Goal: Task Accomplishment & Management: Manage account settings

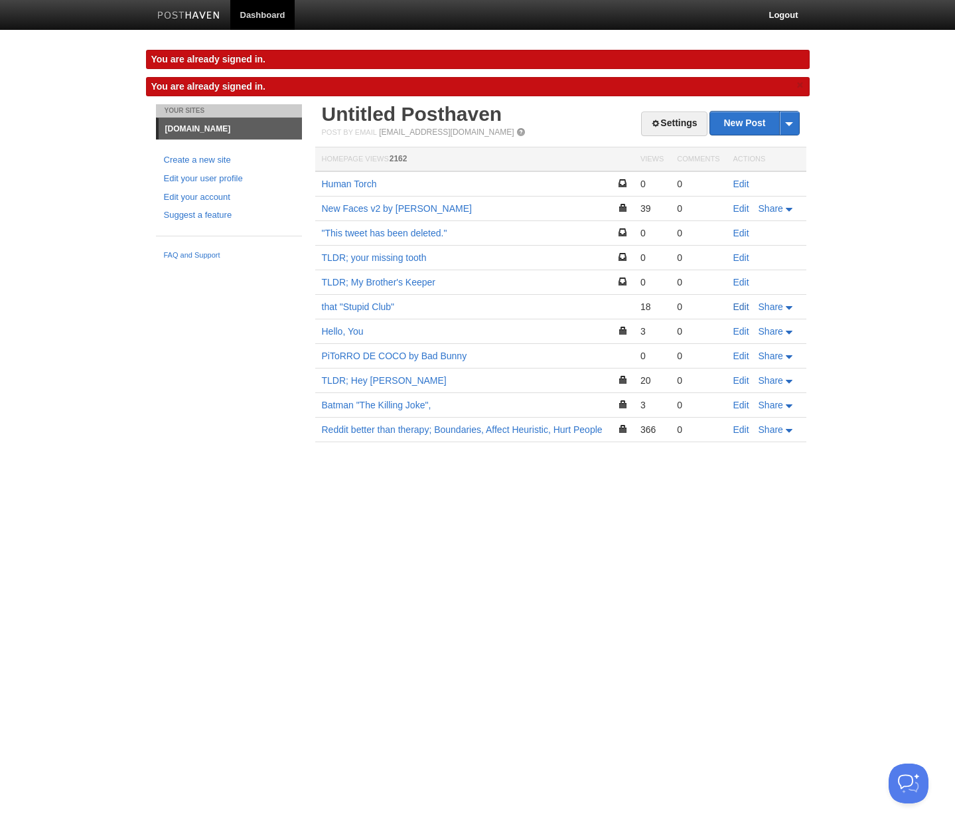
click at [738, 306] on link "Edit" at bounding box center [742, 306] width 16 height 11
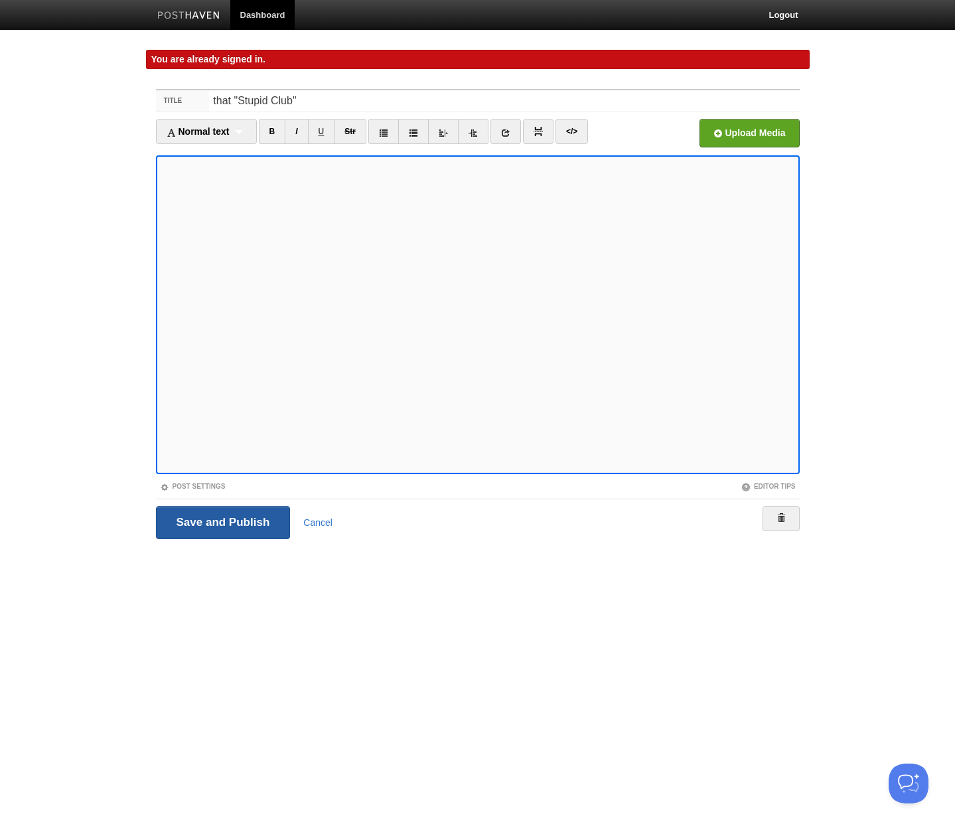
click at [257, 513] on input "Save and Publish" at bounding box center [223, 522] width 135 height 33
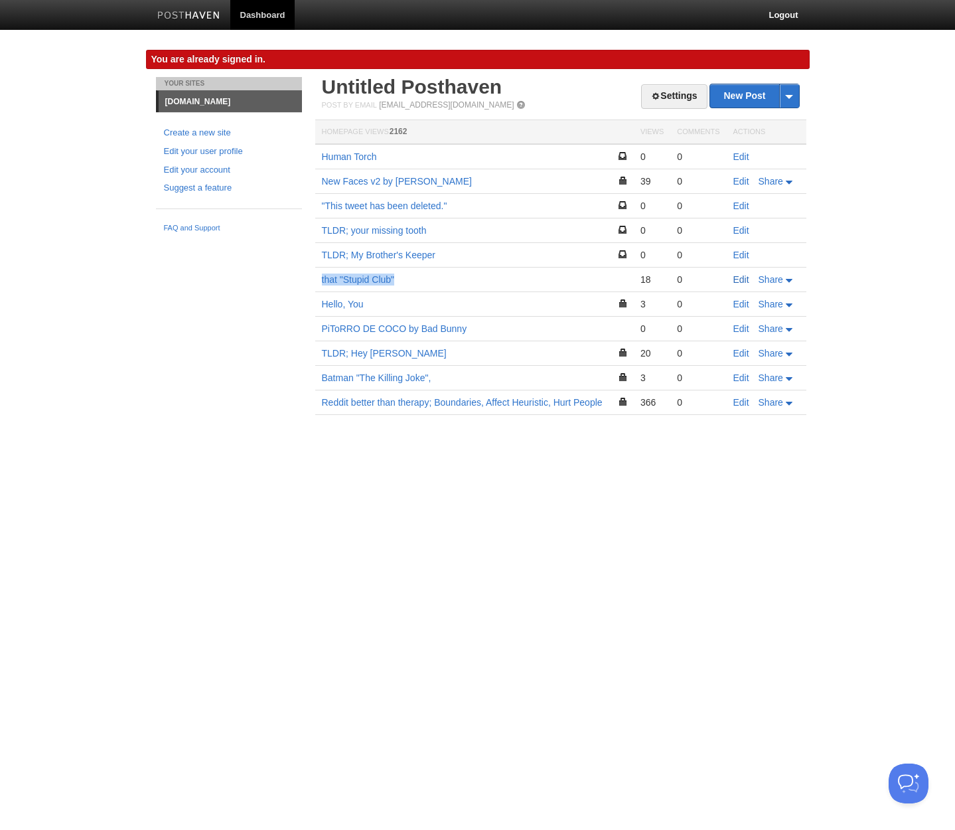
click at [738, 280] on link "Edit" at bounding box center [742, 279] width 16 height 11
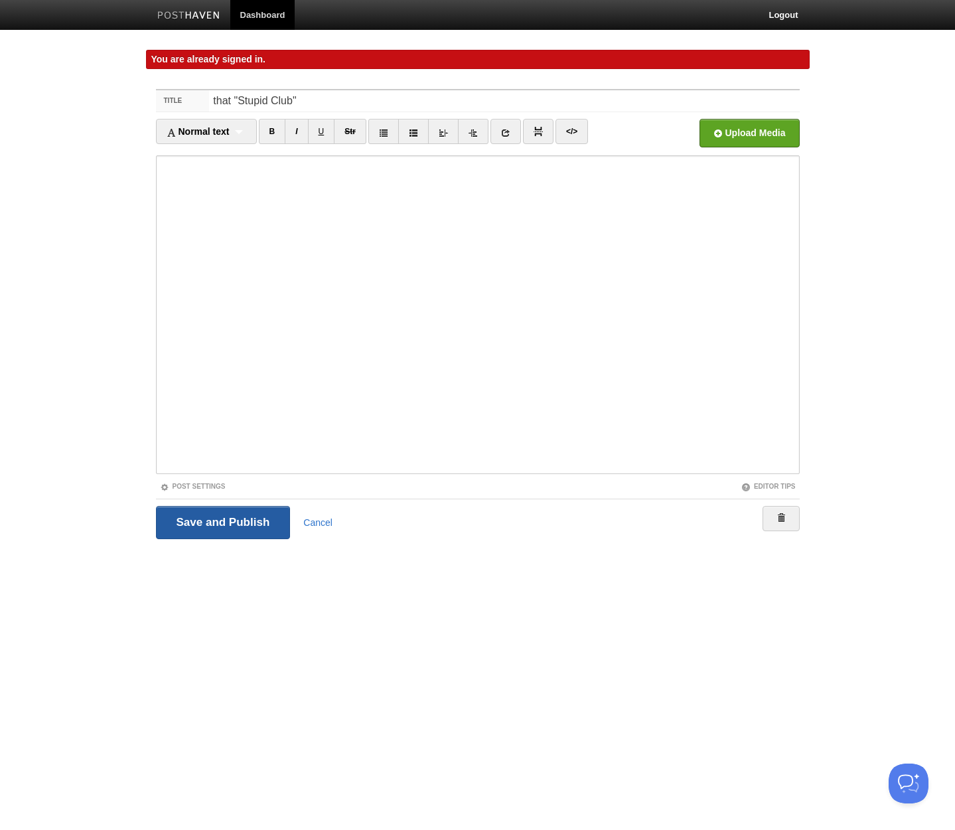
click at [216, 531] on input "Save and Publish" at bounding box center [223, 522] width 135 height 33
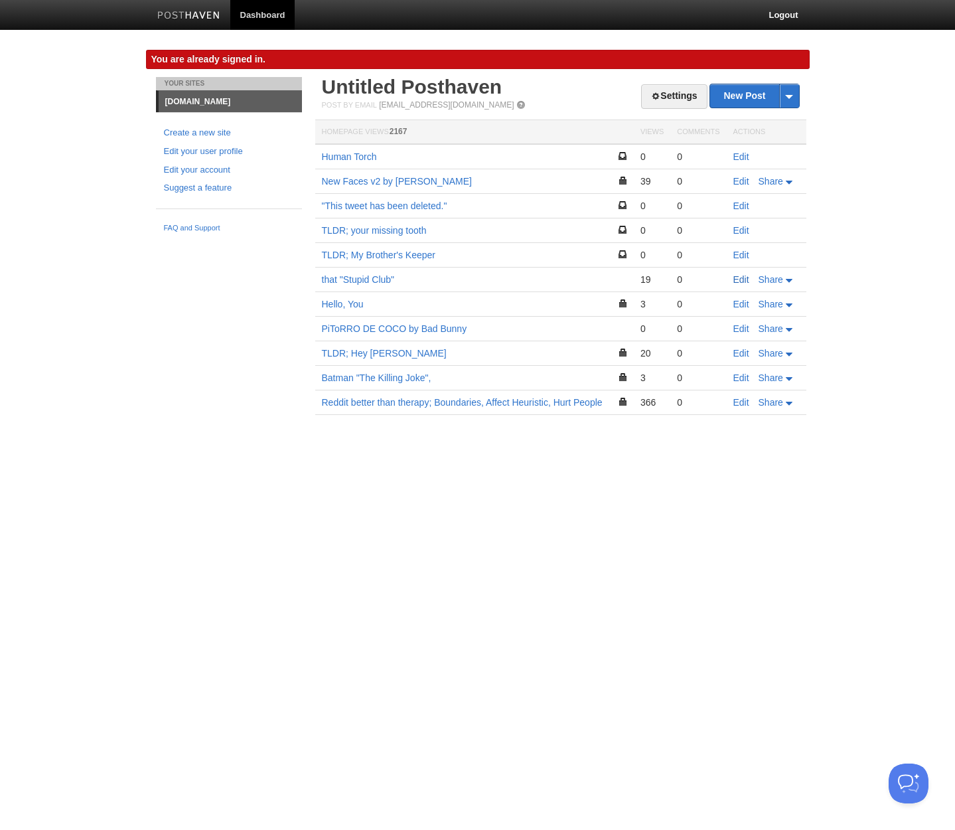
click at [750, 278] on link "Edit" at bounding box center [742, 279] width 16 height 11
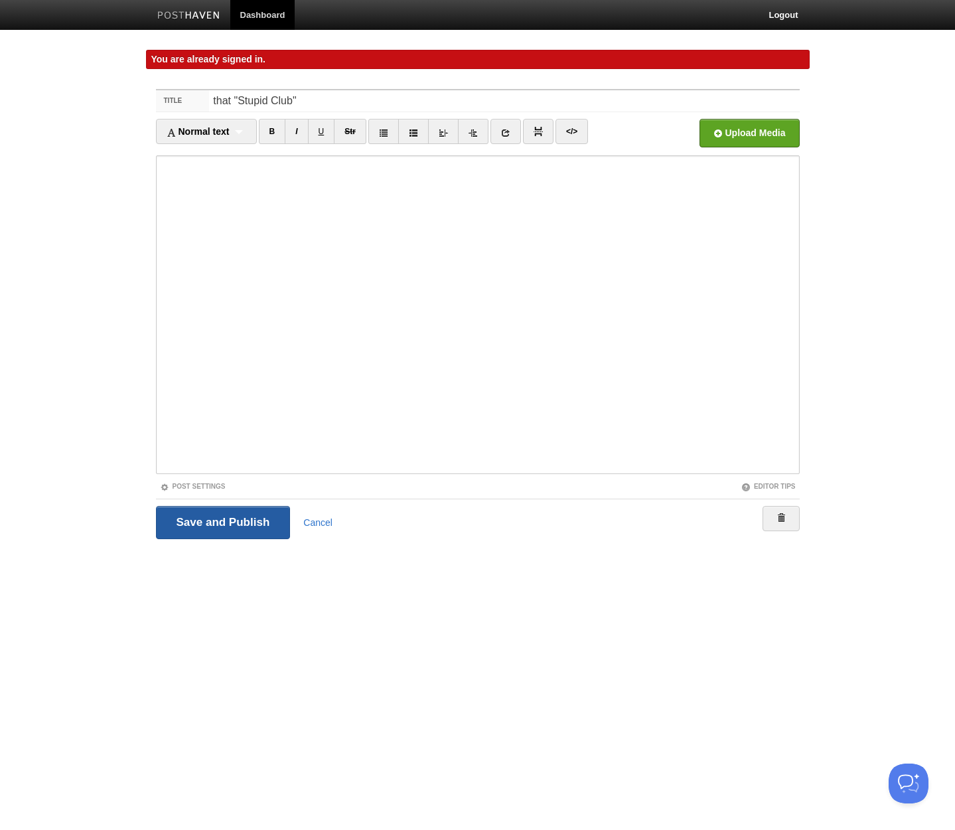
click at [239, 519] on input "Save and Publish" at bounding box center [223, 522] width 135 height 33
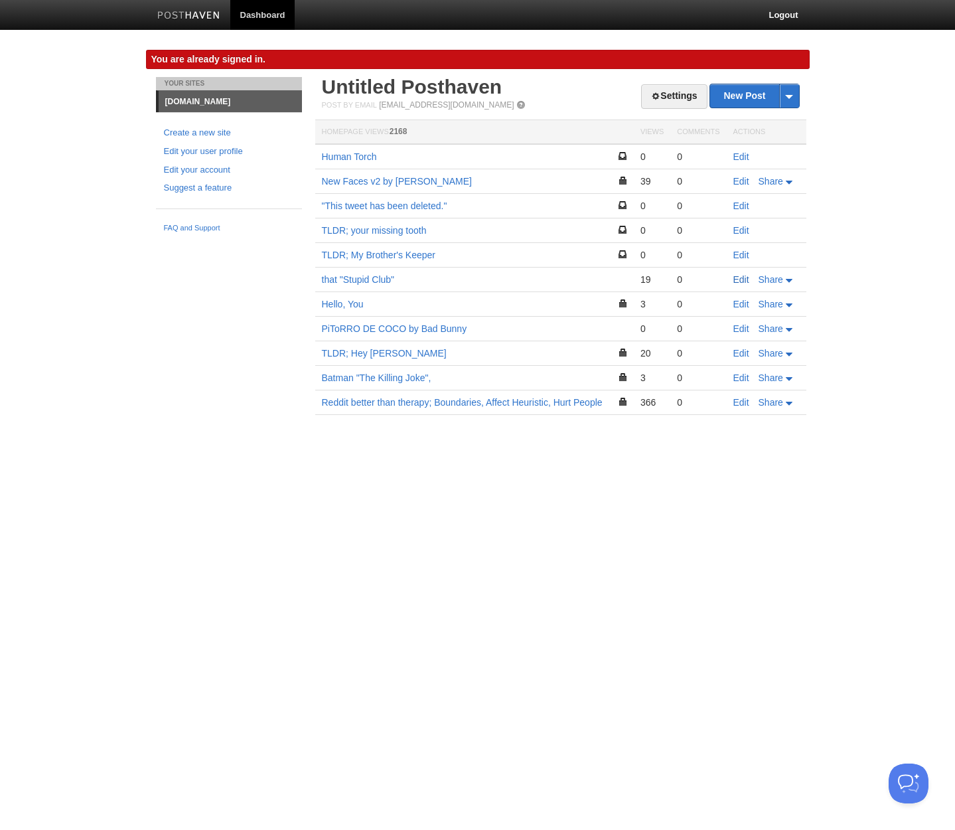
click at [739, 279] on link "Edit" at bounding box center [742, 279] width 16 height 11
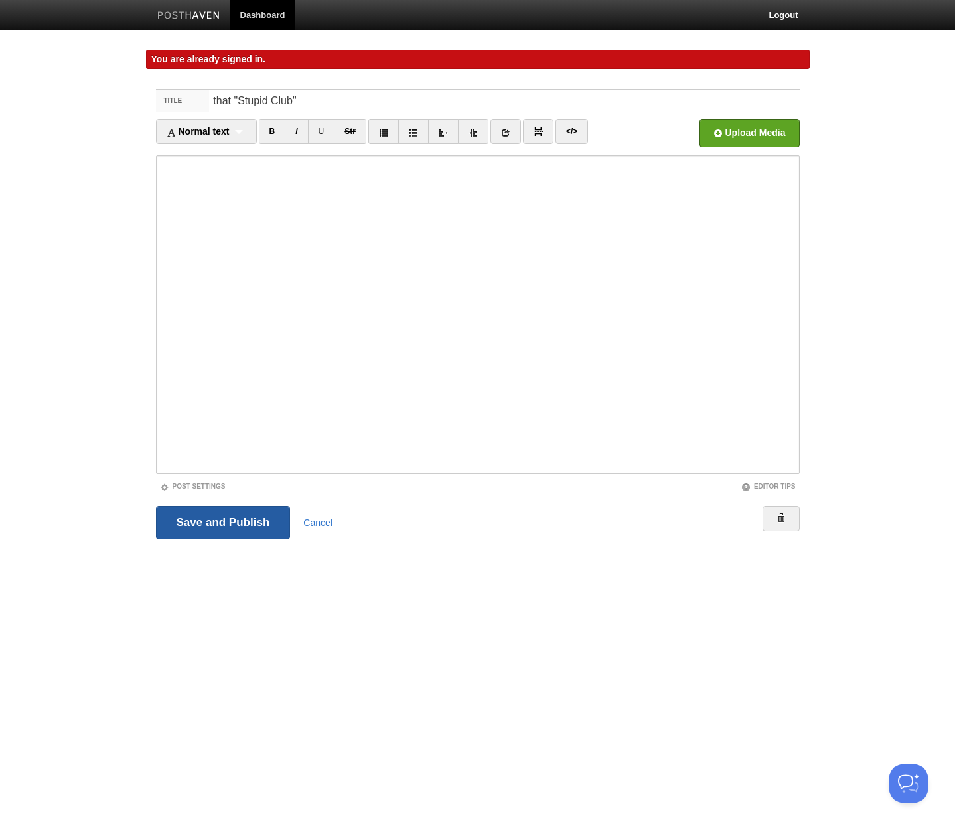
click at [250, 513] on input "Save and Publish" at bounding box center [223, 522] width 135 height 33
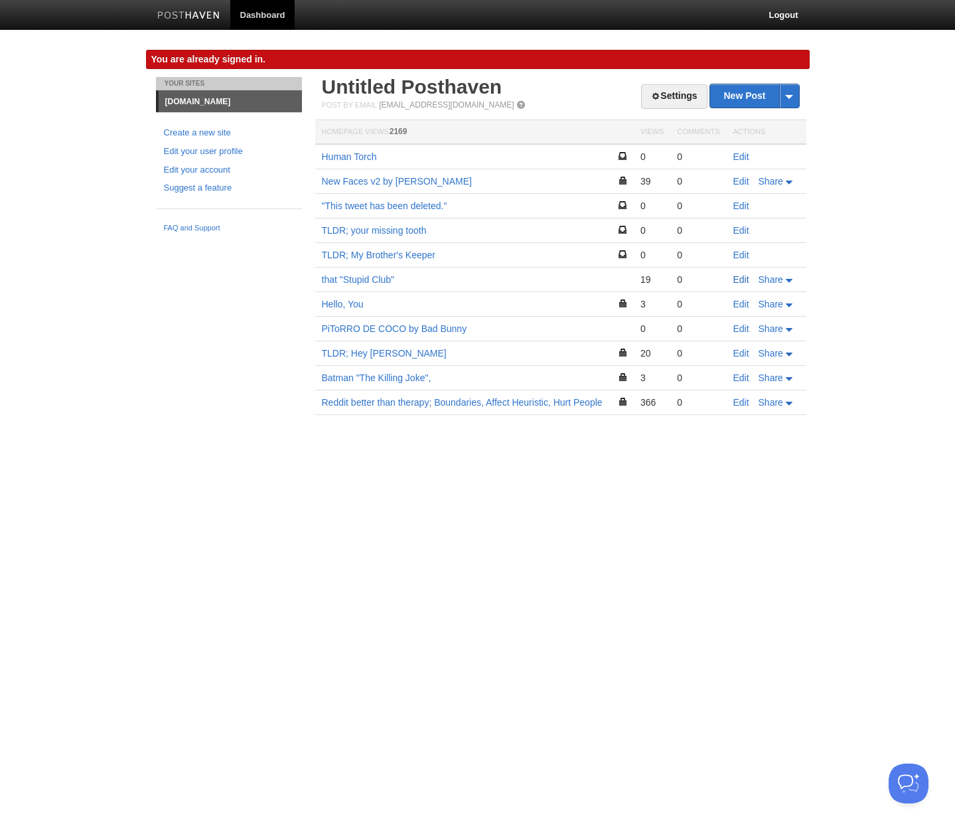
click at [742, 278] on link "Edit" at bounding box center [742, 279] width 16 height 11
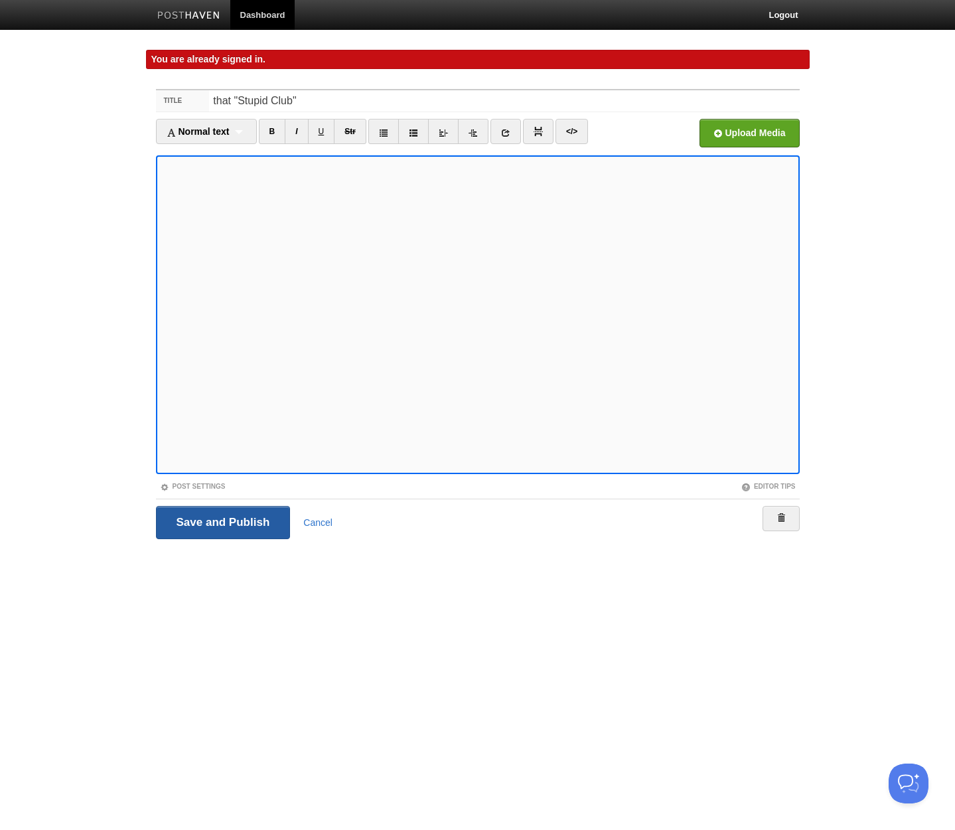
click at [243, 521] on input "Save and Publish" at bounding box center [223, 522] width 135 height 33
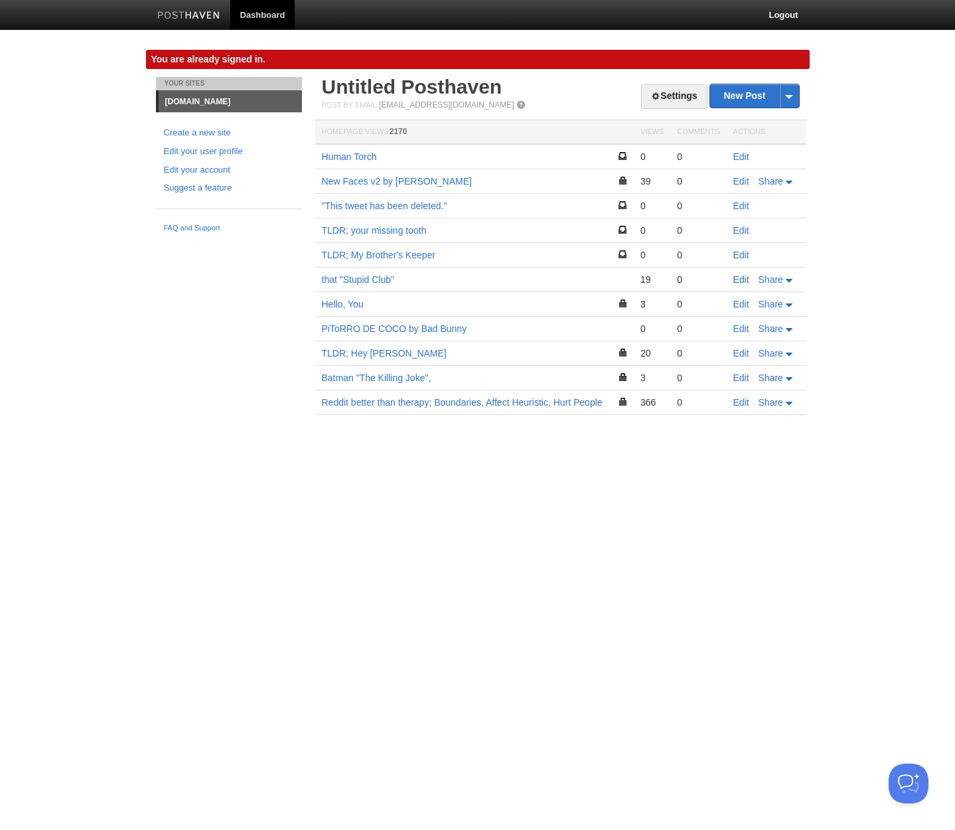
click at [744, 280] on link "Edit" at bounding box center [742, 279] width 16 height 11
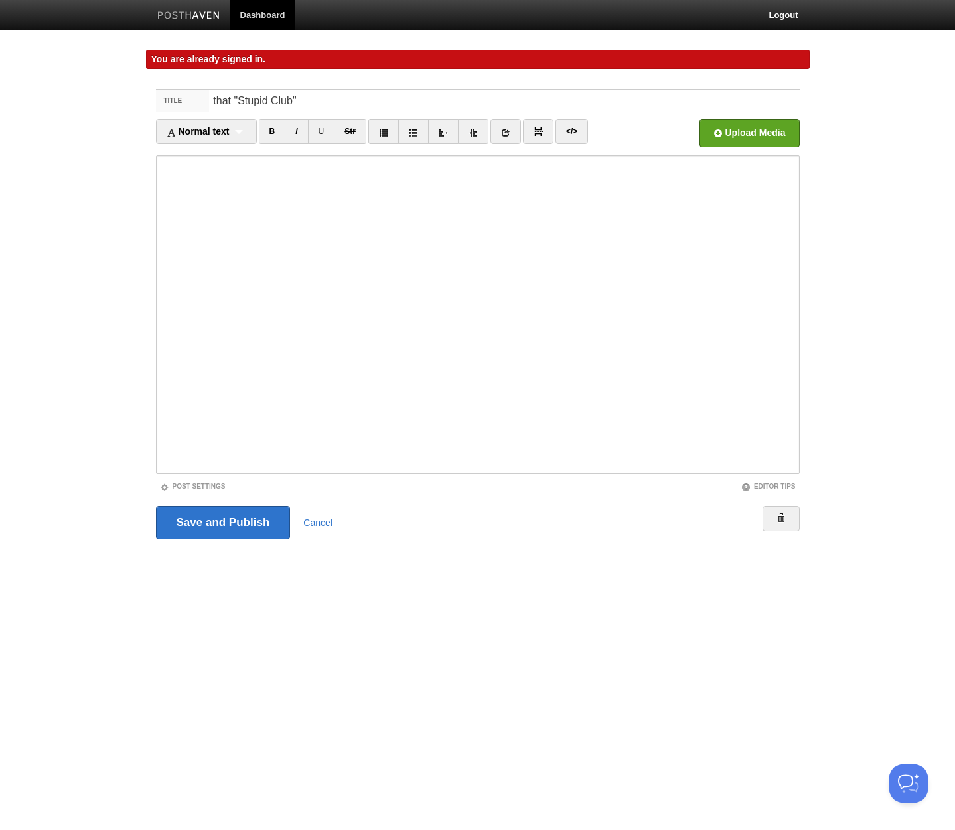
click at [240, 540] on div "Save and Publish Cancel" at bounding box center [478, 522] width 644 height 47
click at [238, 515] on input "Save and Publish" at bounding box center [223, 522] width 135 height 33
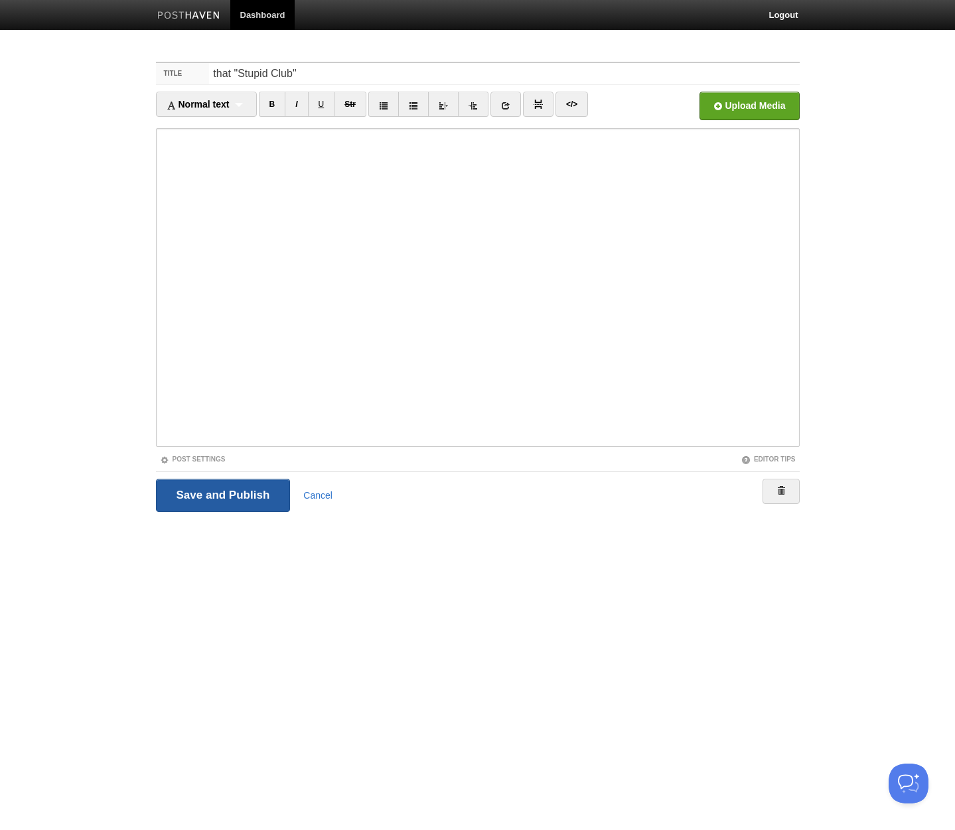
click at [269, 486] on input "Save and Publish" at bounding box center [223, 495] width 135 height 33
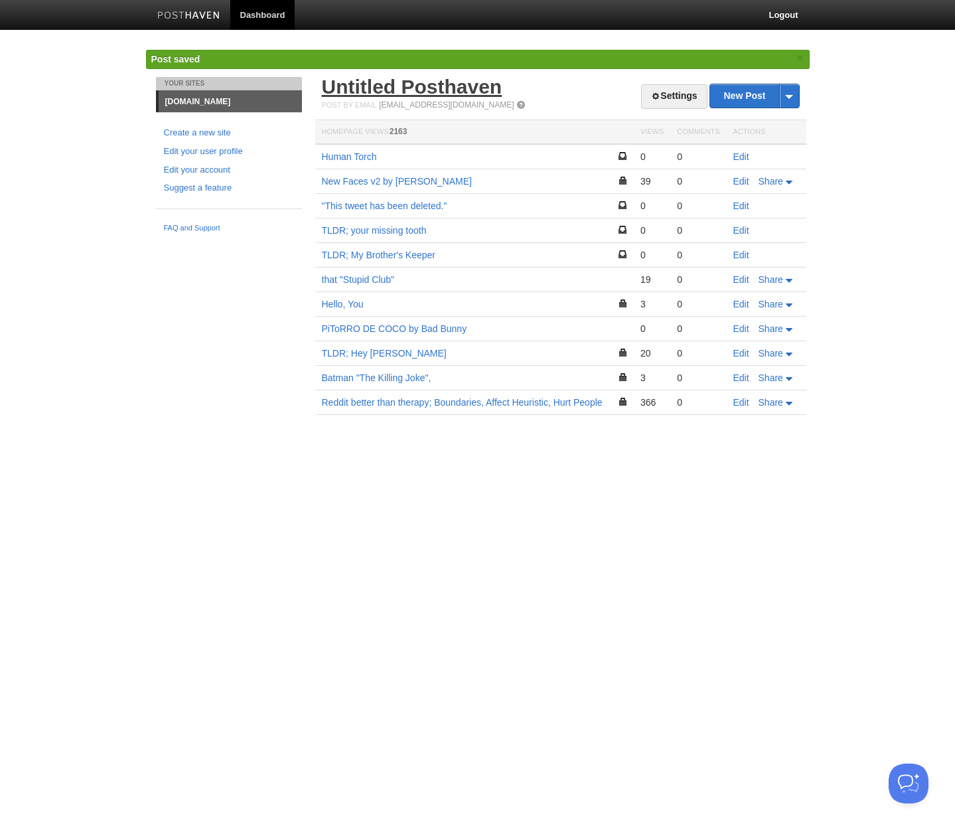
click at [395, 80] on link "Untitled Posthaven" at bounding box center [412, 87] width 181 height 22
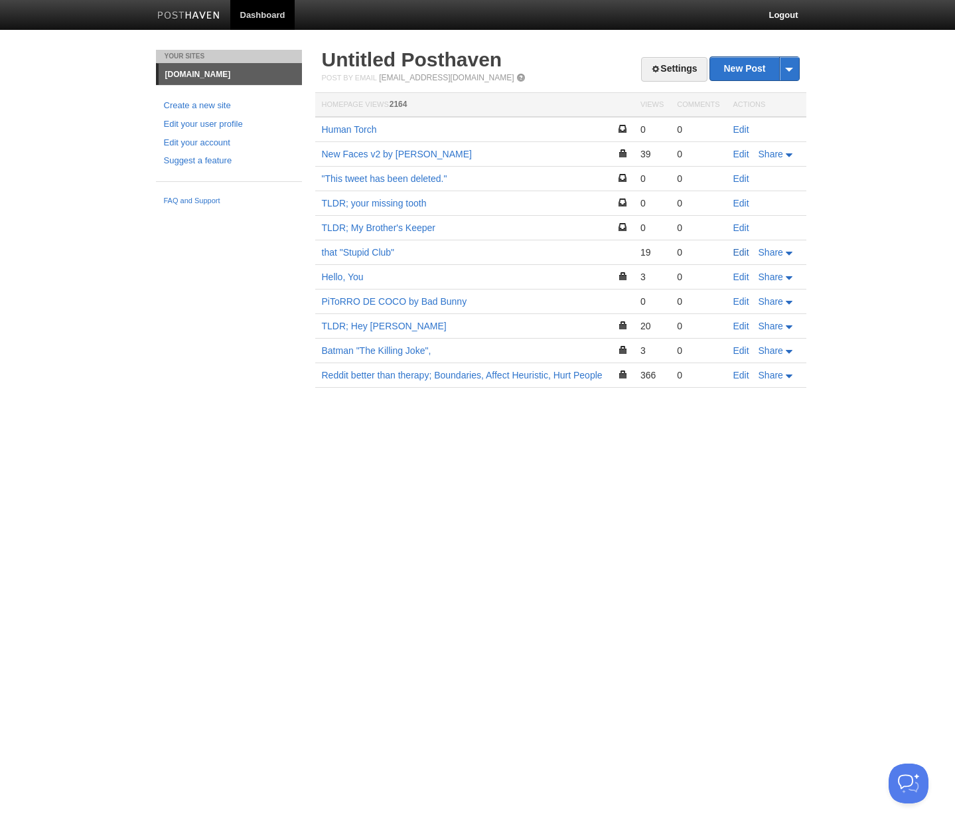
click at [742, 253] on link "Edit" at bounding box center [742, 252] width 16 height 11
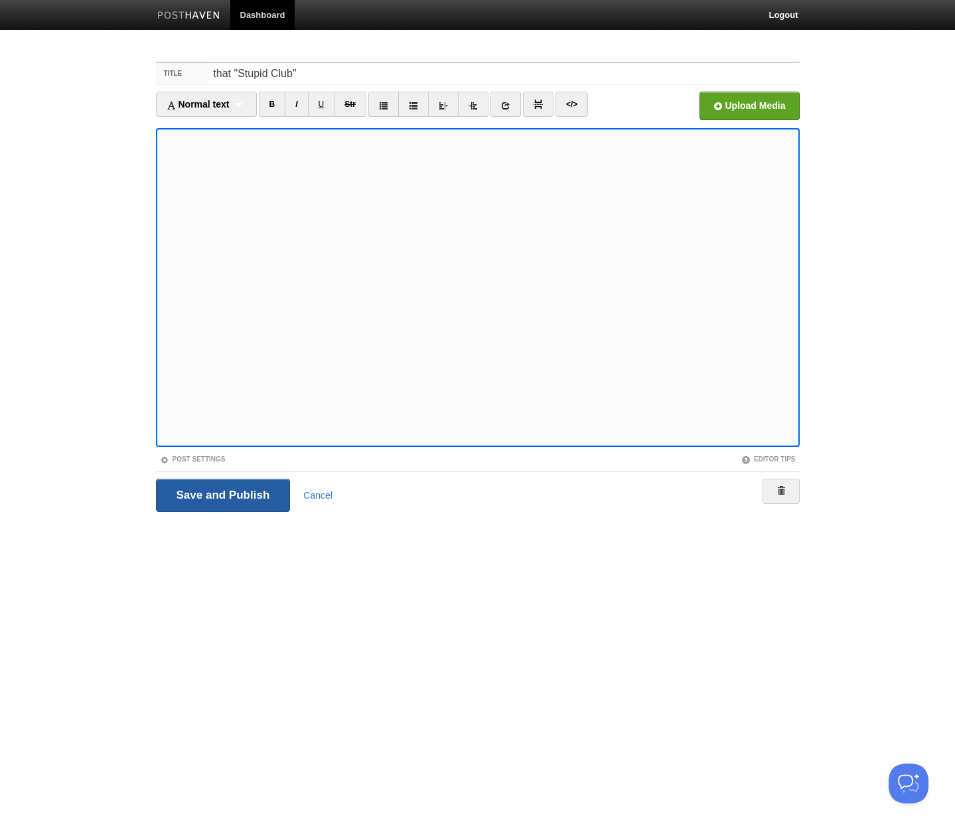
click at [235, 499] on input "Save and Publish" at bounding box center [223, 495] width 135 height 33
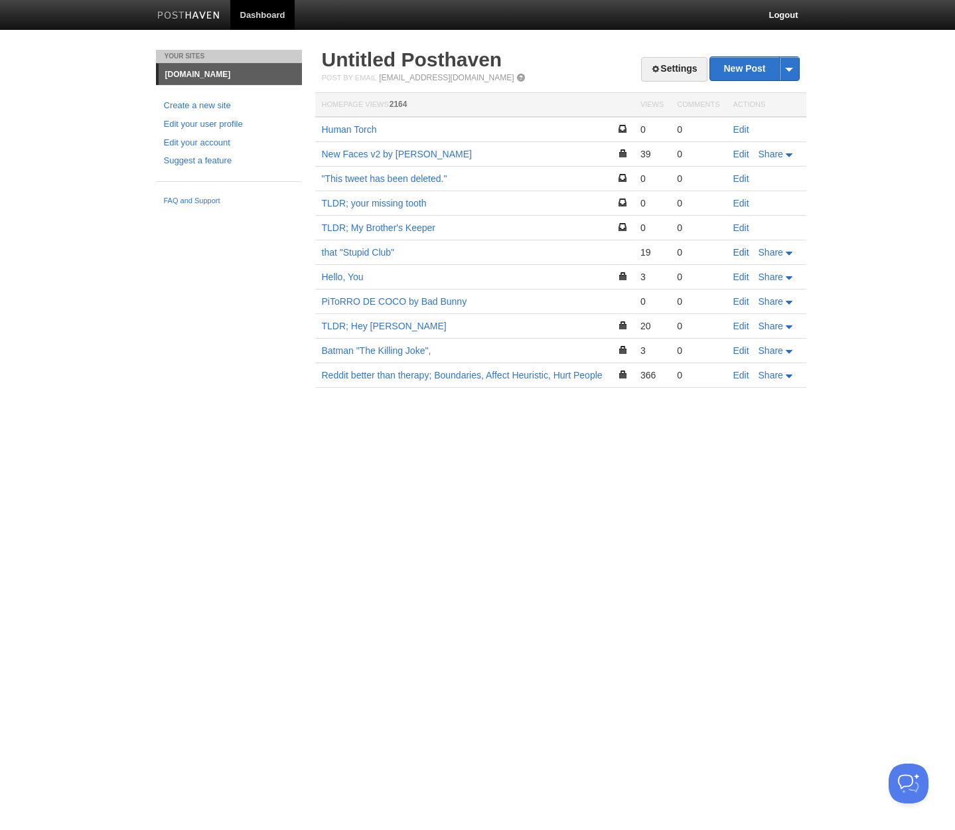
click at [740, 255] on link "Edit" at bounding box center [742, 252] width 16 height 11
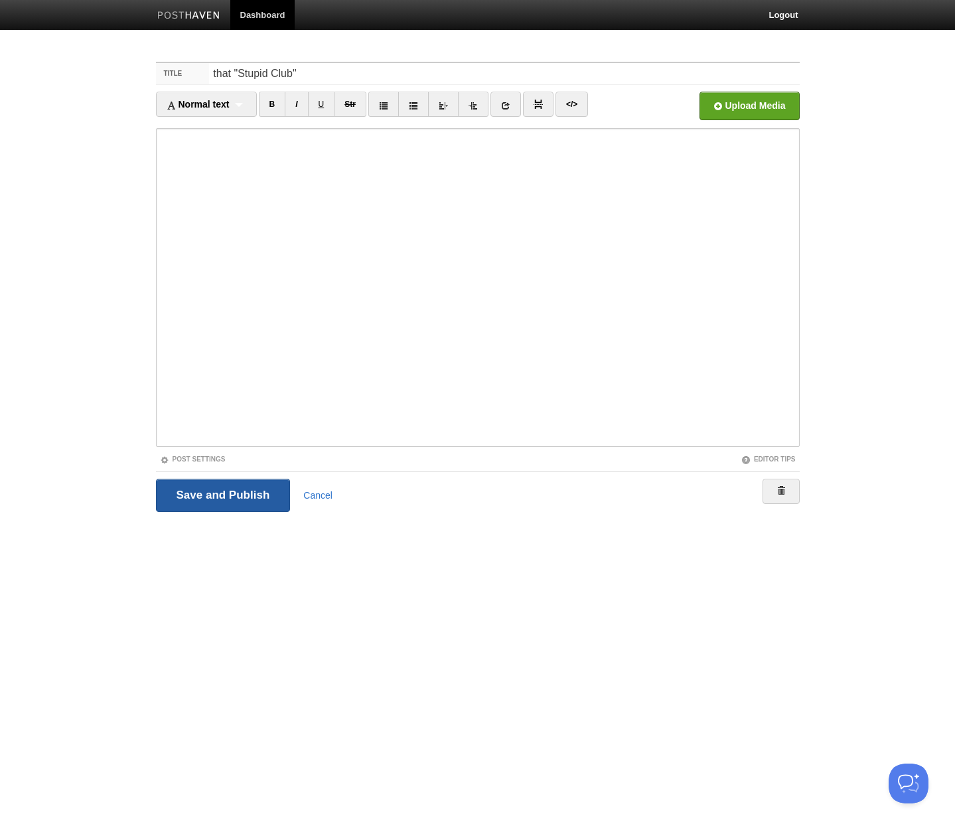
click at [252, 491] on input "Save and Publish" at bounding box center [223, 495] width 135 height 33
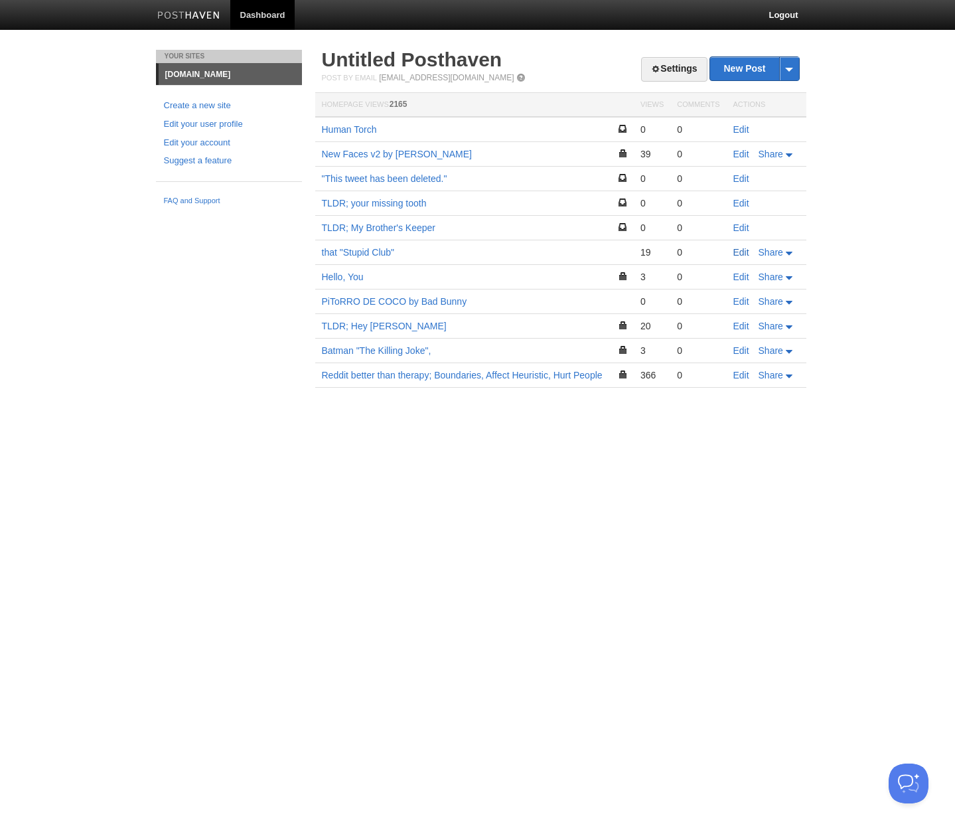
click at [741, 253] on link "Edit" at bounding box center [742, 252] width 16 height 11
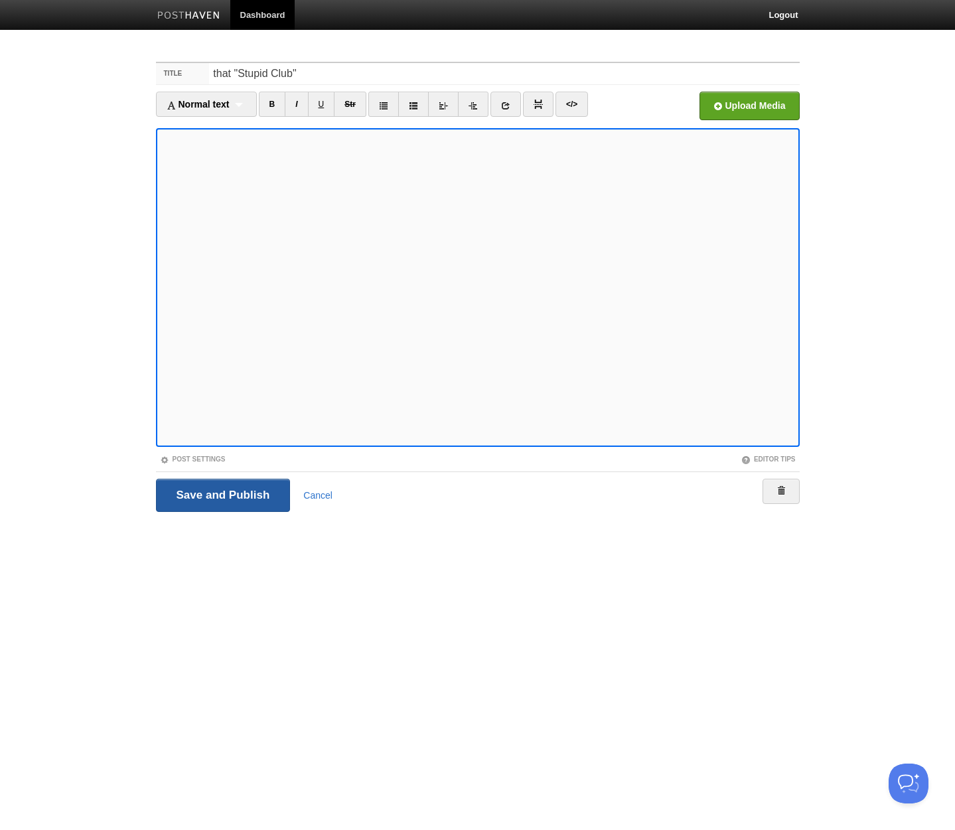
click at [245, 485] on input "Save and Publish" at bounding box center [223, 495] width 135 height 33
